Goal: Obtain resource: Download file/media

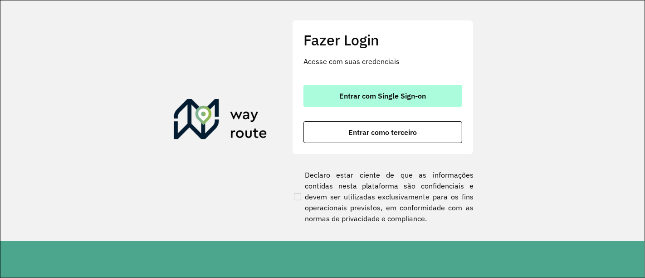
click at [412, 92] on span "Entrar com Single Sign-on" at bounding box center [383, 95] width 87 height 7
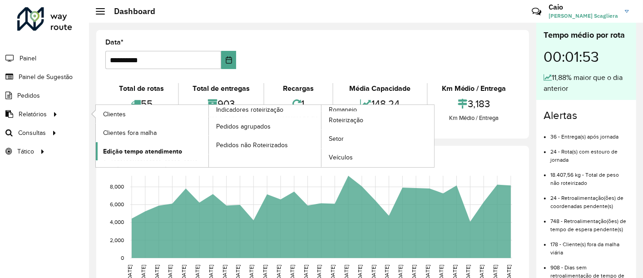
click at [156, 152] on span "Edição tempo atendimento" at bounding box center [142, 152] width 79 height 10
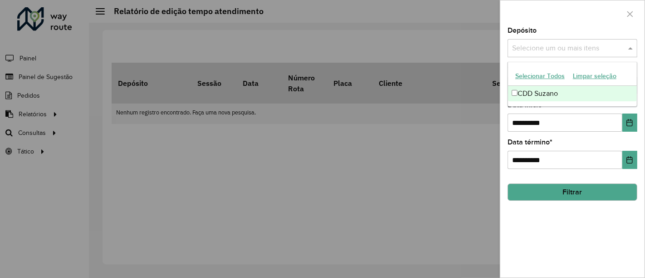
click at [628, 46] on span at bounding box center [631, 48] width 11 height 11
click at [537, 91] on div "CDD Suzano" at bounding box center [572, 93] width 129 height 15
click at [558, 15] on div at bounding box center [573, 13] width 144 height 27
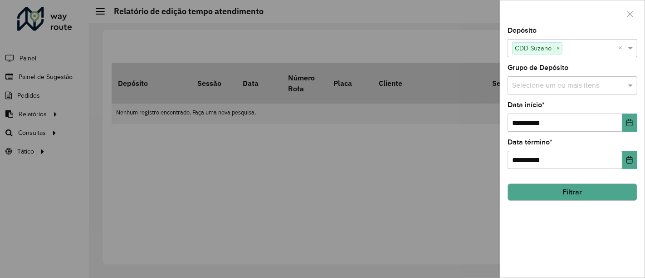
click at [557, 82] on input "text" at bounding box center [568, 85] width 116 height 11
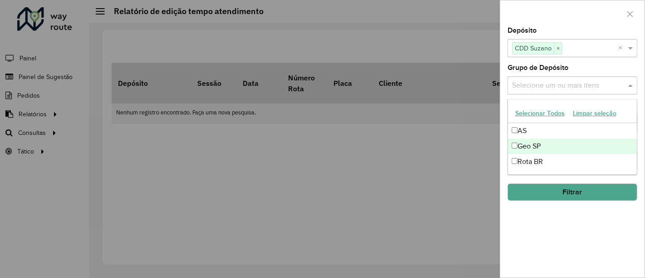
click at [520, 144] on div "Geo SP" at bounding box center [572, 145] width 129 height 15
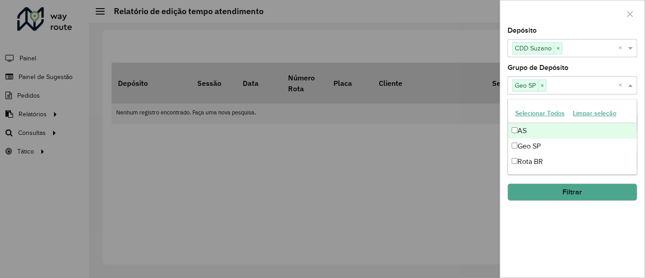
click at [550, 21] on div at bounding box center [573, 13] width 144 height 27
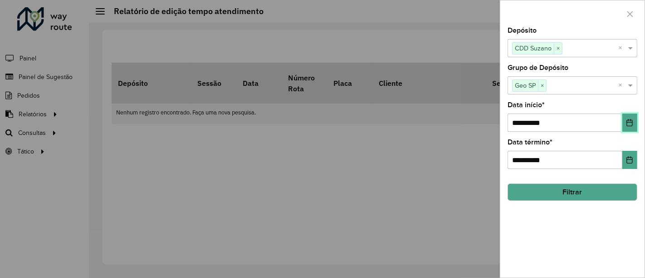
click at [626, 117] on button "Choose Date" at bounding box center [630, 122] width 15 height 18
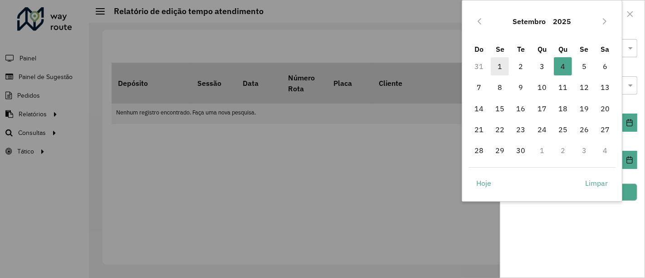
click at [501, 64] on span "1" at bounding box center [500, 66] width 18 height 18
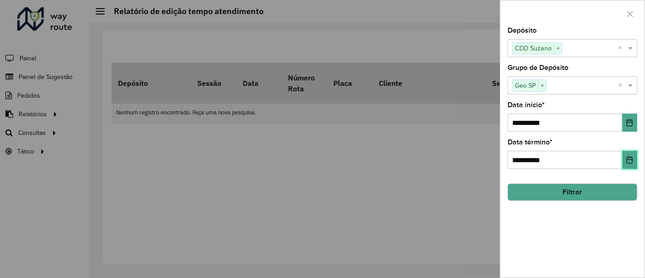
click at [629, 163] on button "Choose Date" at bounding box center [630, 160] width 15 height 18
click at [568, 231] on div "**********" at bounding box center [573, 152] width 144 height 250
click at [626, 128] on button "Choose Date" at bounding box center [630, 122] width 15 height 18
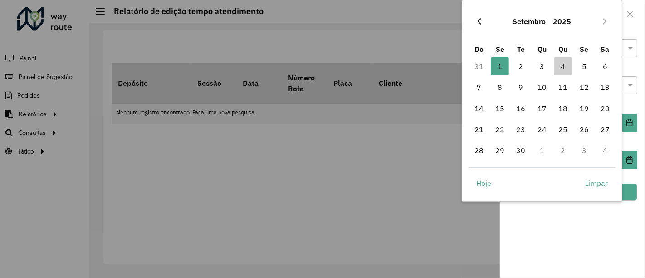
click at [481, 19] on icon "Previous Month" at bounding box center [479, 21] width 7 height 7
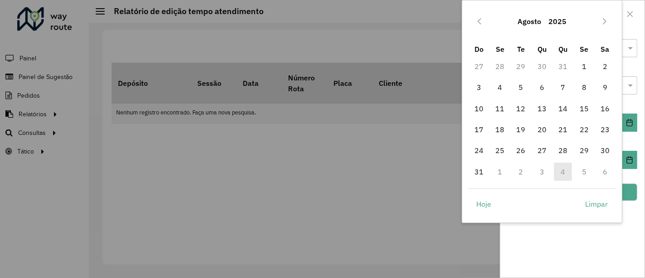
click at [481, 19] on icon "Previous Month" at bounding box center [479, 21] width 7 height 7
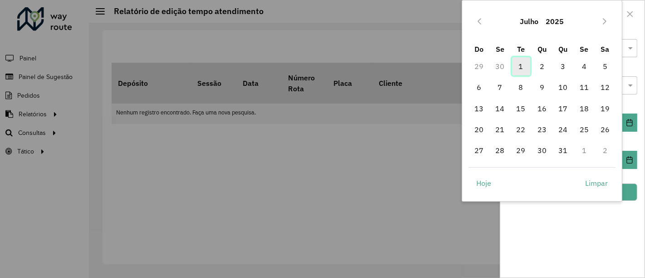
click at [518, 61] on span "1" at bounding box center [521, 66] width 18 height 18
type input "**********"
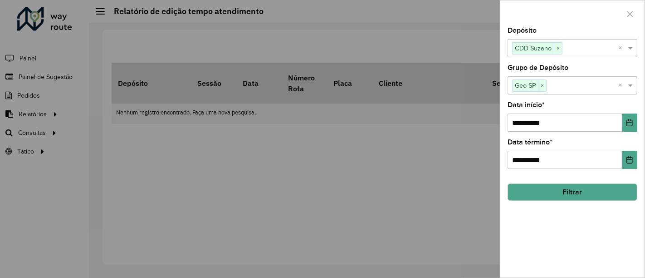
click at [571, 187] on button "Filtrar" at bounding box center [573, 191] width 130 height 17
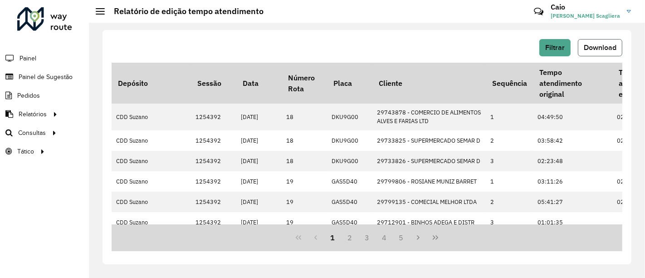
click at [592, 49] on span "Download" at bounding box center [600, 48] width 33 height 8
click at [49, 123] on link "Consultas" at bounding box center [30, 132] width 61 height 18
click at [320, 46] on div "Filtrar Download" at bounding box center [367, 47] width 511 height 17
